Goal: Information Seeking & Learning: Understand process/instructions

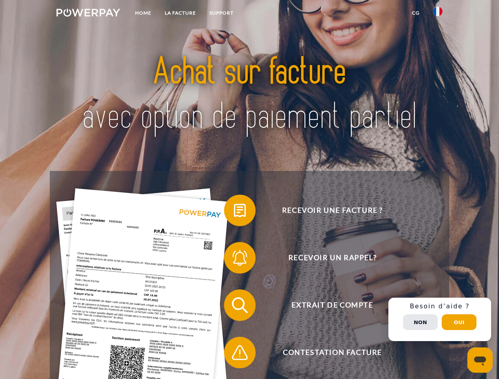
click at [88, 14] on img at bounding box center [89, 13] width 64 height 8
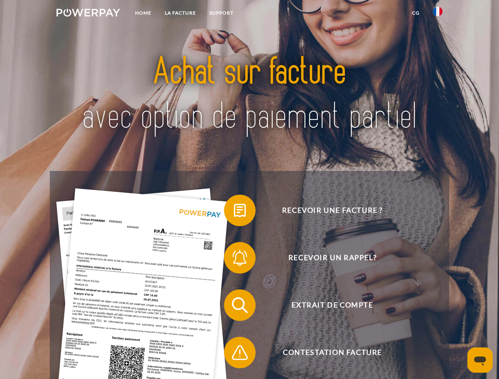
click at [438, 14] on img at bounding box center [437, 11] width 9 height 9
click at [416, 13] on link "CG" at bounding box center [415, 13] width 21 height 14
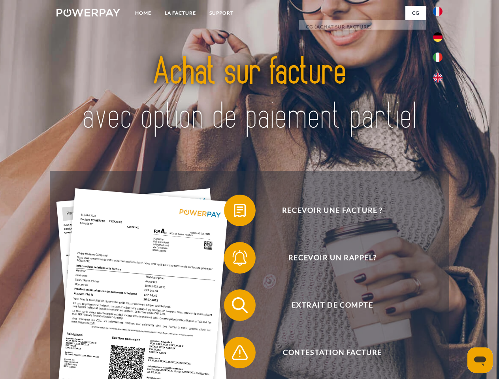
click at [234, 212] on span at bounding box center [228, 211] width 40 height 40
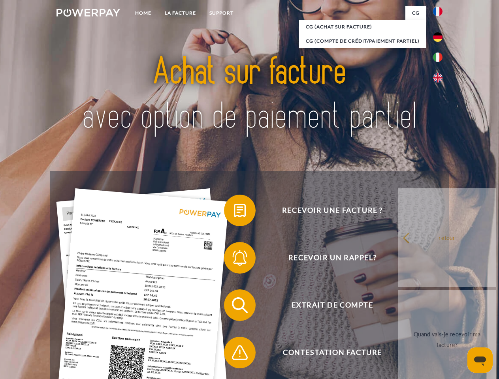
click at [234, 260] on span at bounding box center [228, 258] width 40 height 40
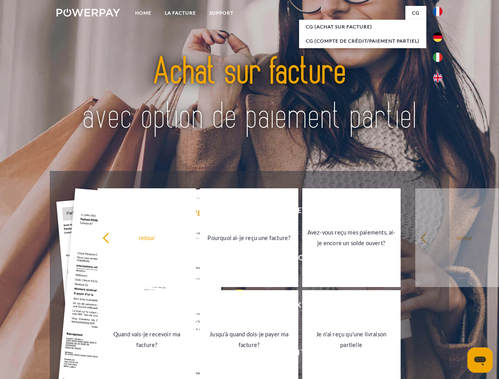
click at [234, 307] on link "Jusqu'à quand dois-je payer ma facture?" at bounding box center [249, 339] width 98 height 99
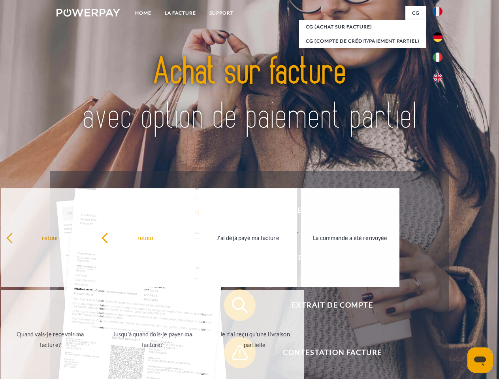
click at [234, 355] on span at bounding box center [228, 353] width 40 height 40
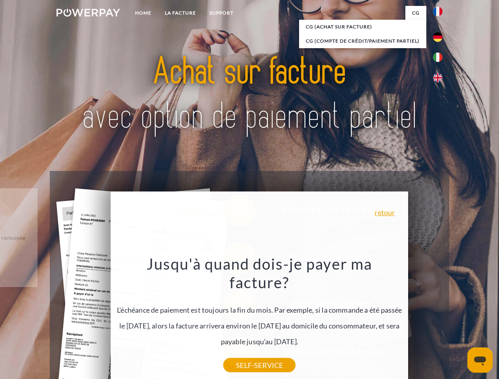
click at [440, 320] on div "Recevoir une facture ? Recevoir un rappel? Extrait de compte retour" at bounding box center [249, 329] width 399 height 316
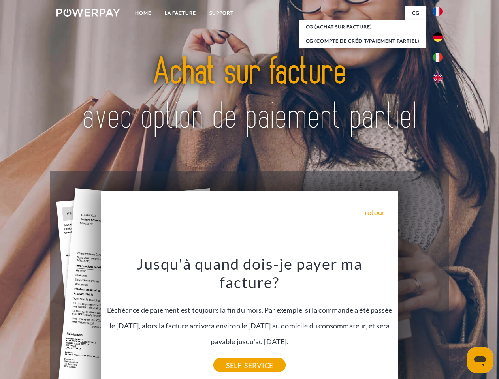
click at [421, 321] on span "Extrait de compte" at bounding box center [333, 306] width 194 height 32
click at [459, 322] on header "Home LA FACTURE Support" at bounding box center [249, 273] width 499 height 546
